Goal: Task Accomplishment & Management: Manage account settings

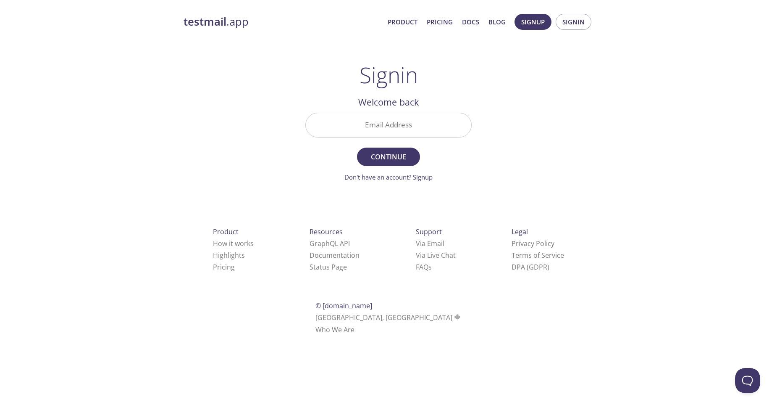
click at [414, 126] on input "Email Address" at bounding box center [389, 125] width 166 height 24
type input "[EMAIL_ADDRESS][DOMAIN_NAME]"
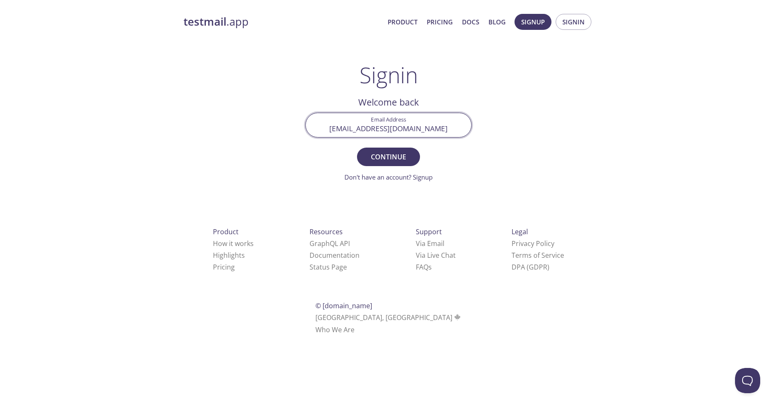
click at [395, 157] on span "Continue" at bounding box center [388, 157] width 45 height 12
click at [418, 129] on input "Signin Security Code" at bounding box center [389, 125] width 166 height 24
paste input "6JZCLVS"
type input "6JZCLVS"
click at [399, 155] on span "Signin" at bounding box center [388, 157] width 45 height 12
